Goal: Check status: Check status

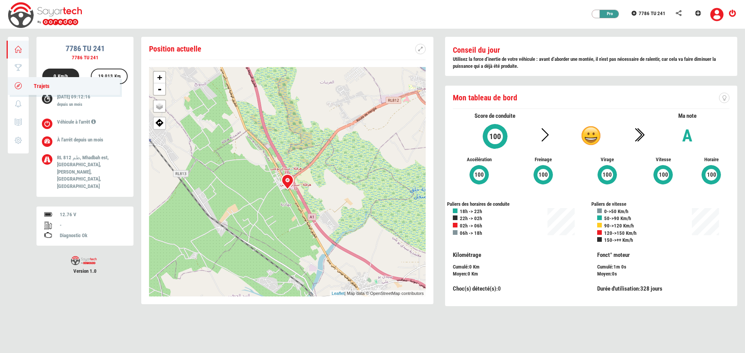
click at [19, 84] on icon at bounding box center [18, 85] width 9 height 5
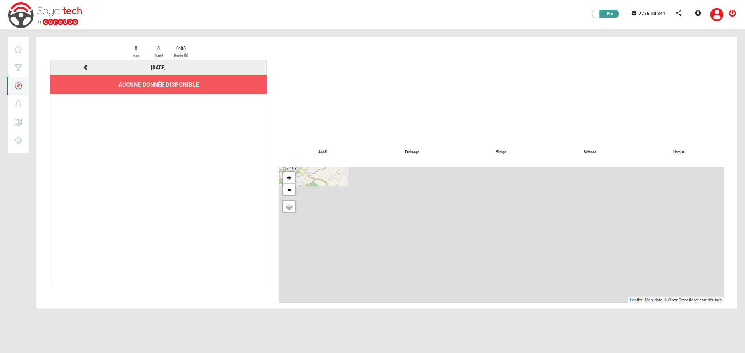
click at [83, 66] on icon at bounding box center [85, 67] width 7 height 5
click at [84, 67] on icon at bounding box center [85, 67] width 7 height 5
click at [85, 68] on icon at bounding box center [85, 67] width 7 height 5
click at [156, 68] on link "06/09/2025" at bounding box center [158, 67] width 15 height 6
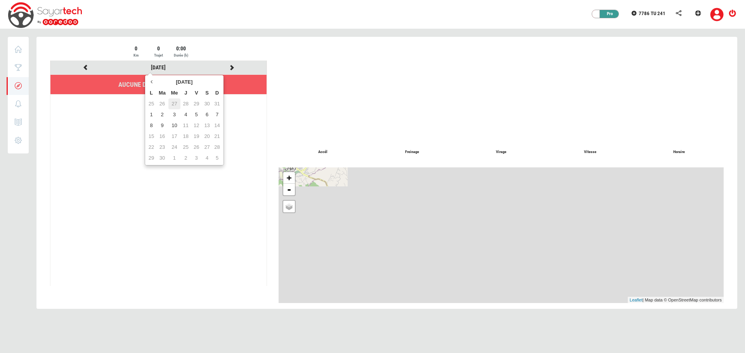
click at [175, 102] on td "27" at bounding box center [174, 104] width 12 height 11
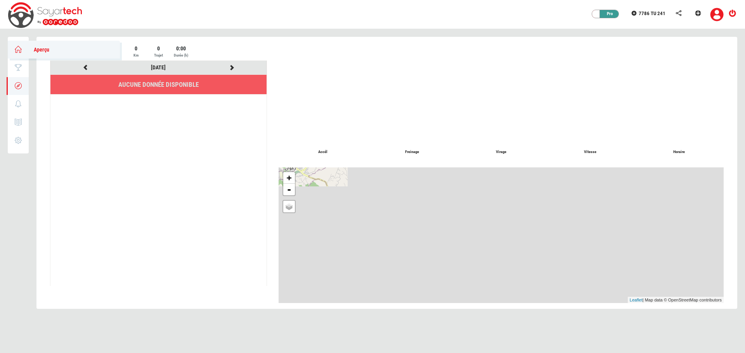
click at [17, 49] on icon at bounding box center [18, 49] width 9 height 5
